Goal: Information Seeking & Learning: Learn about a topic

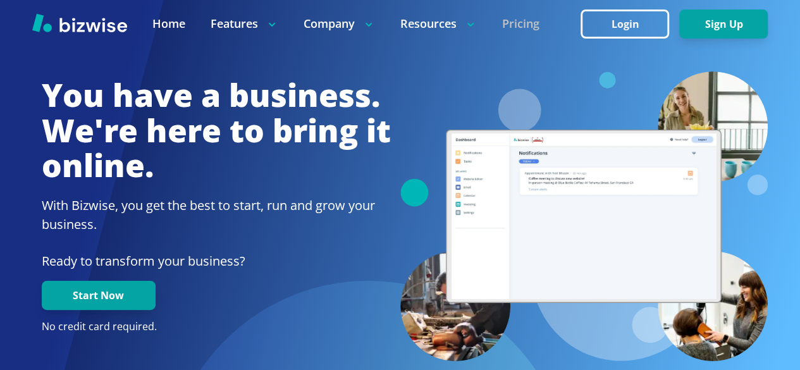
click at [513, 28] on link "Pricing" at bounding box center [520, 24] width 37 height 16
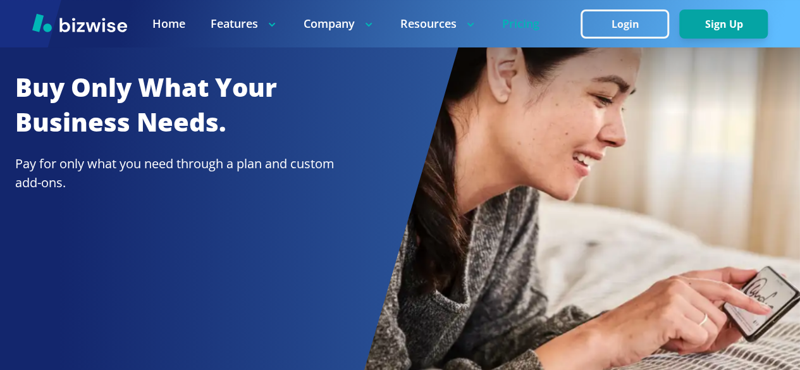
scroll to position [25, 0]
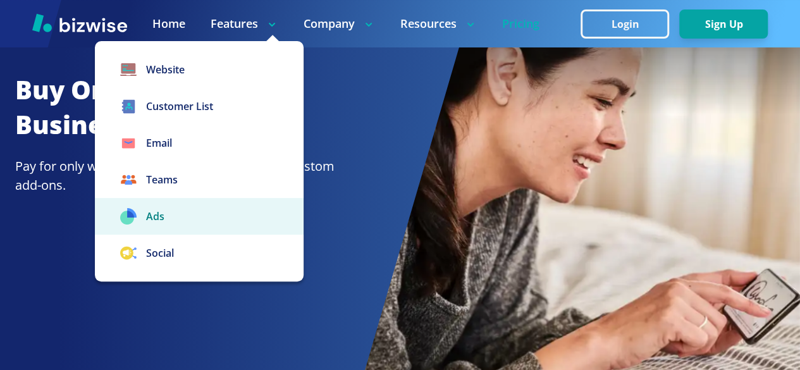
click at [176, 224] on link "Ads" at bounding box center [199, 216] width 209 height 37
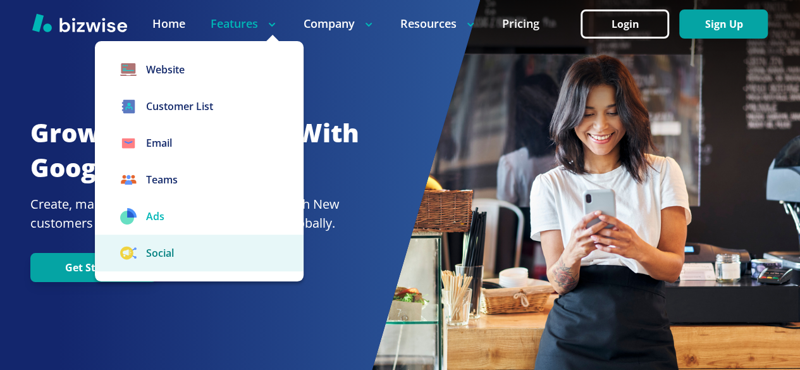
click at [164, 244] on link "Social" at bounding box center [199, 253] width 209 height 37
